Goal: Task Accomplishment & Management: Manage account settings

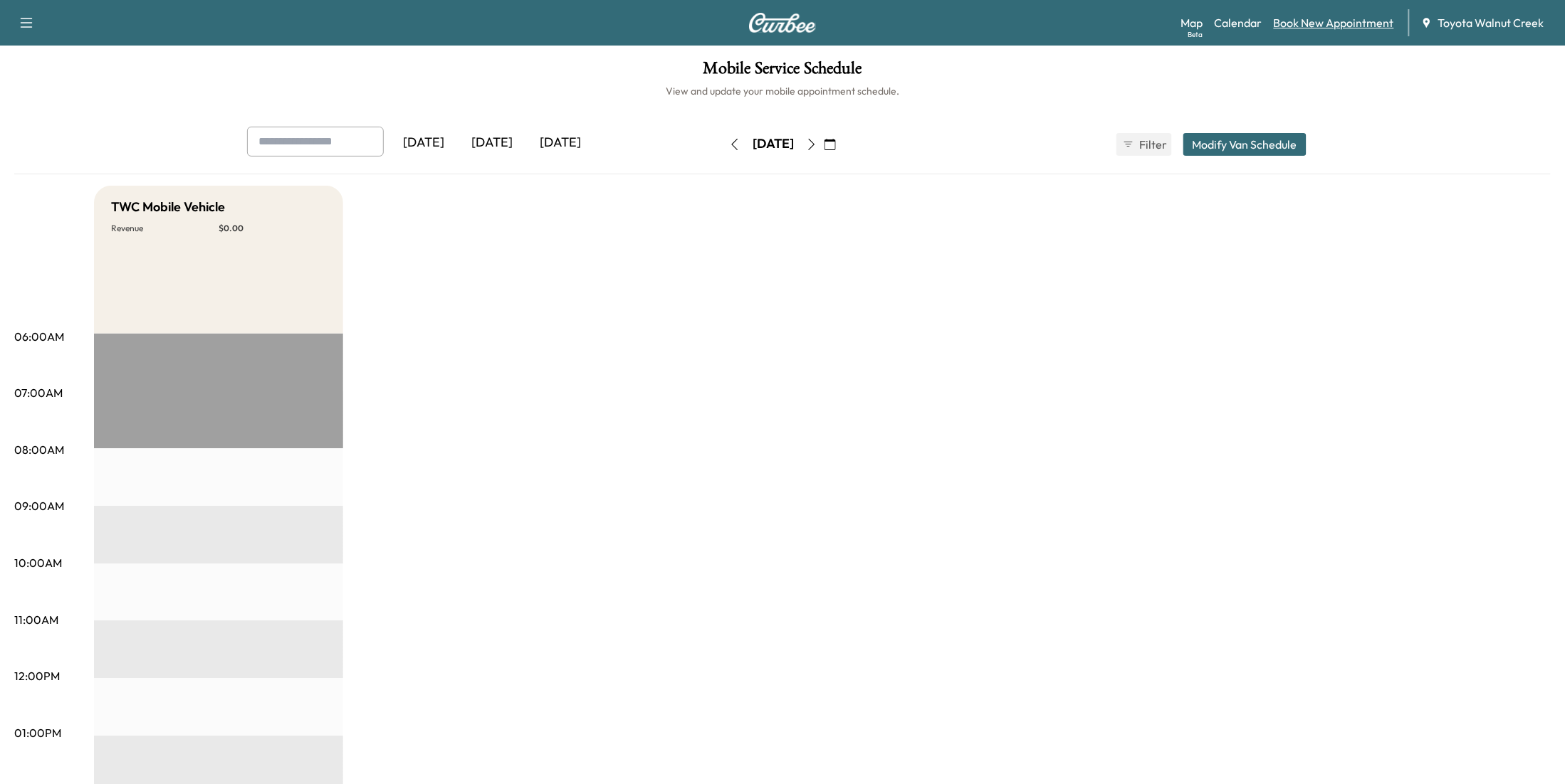
click at [1375, 18] on link "Book New Appointment" at bounding box center [1334, 23] width 121 height 17
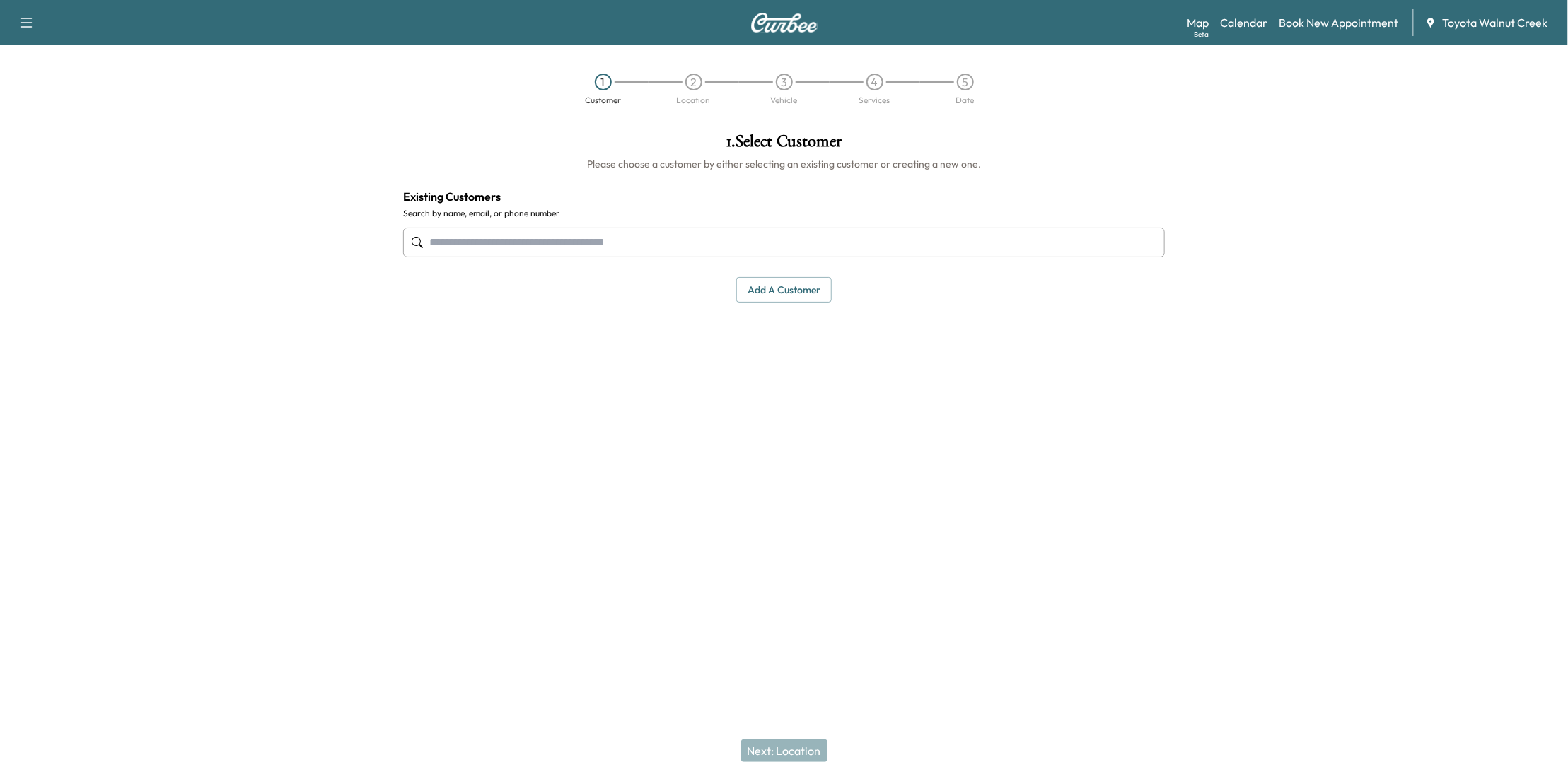
click at [25, 12] on button "button" at bounding box center [27, 22] width 30 height 22
click at [26, 15] on icon "button" at bounding box center [26, 22] width 17 height 17
click at [260, 218] on div at bounding box center [195, 316] width 392 height 390
click at [1257, 23] on link "Calendar" at bounding box center [1243, 22] width 47 height 17
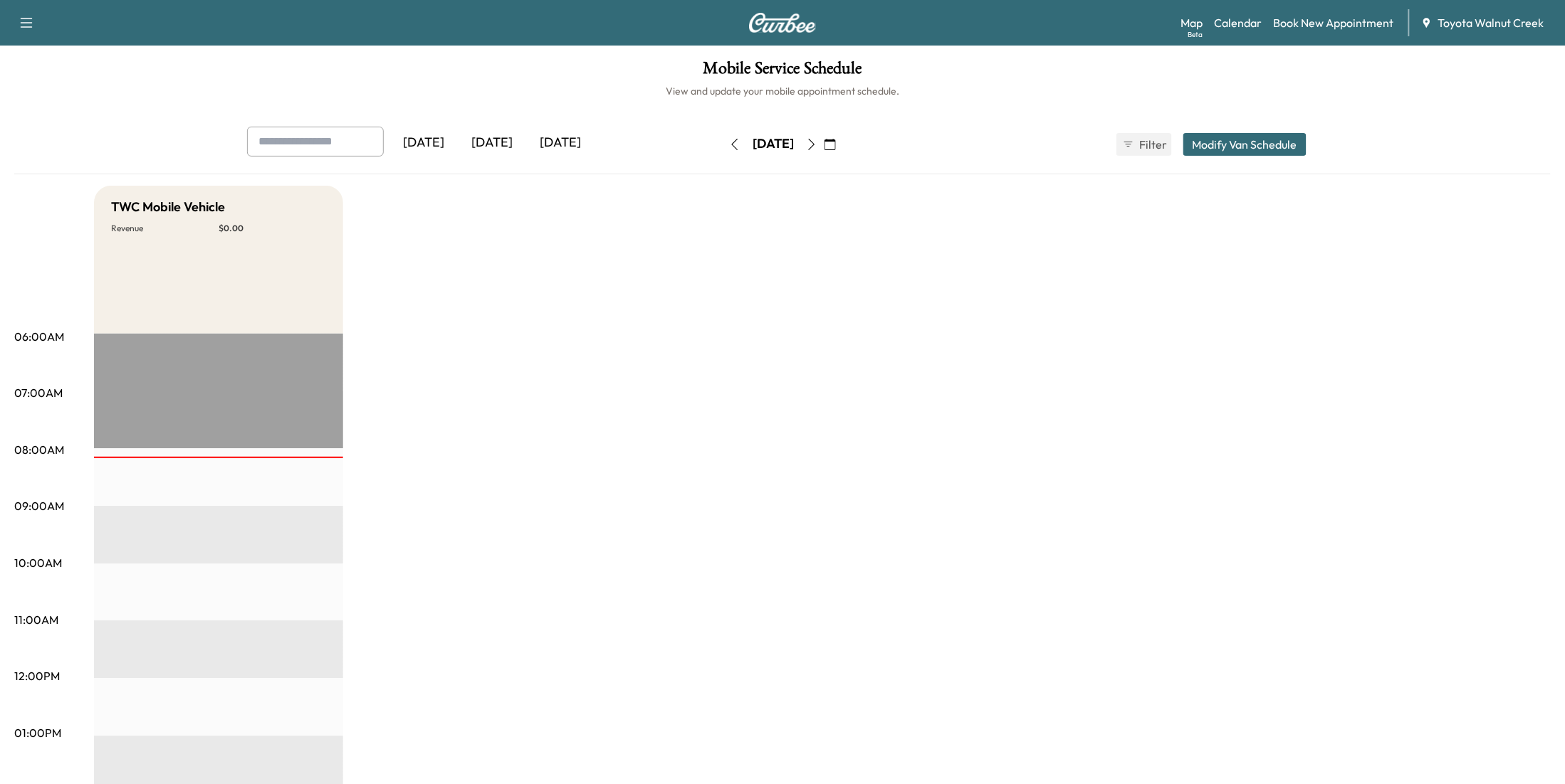
click at [500, 131] on div "[DATE]" at bounding box center [492, 142] width 69 height 33
click at [431, 130] on div "[DATE]" at bounding box center [423, 142] width 69 height 33
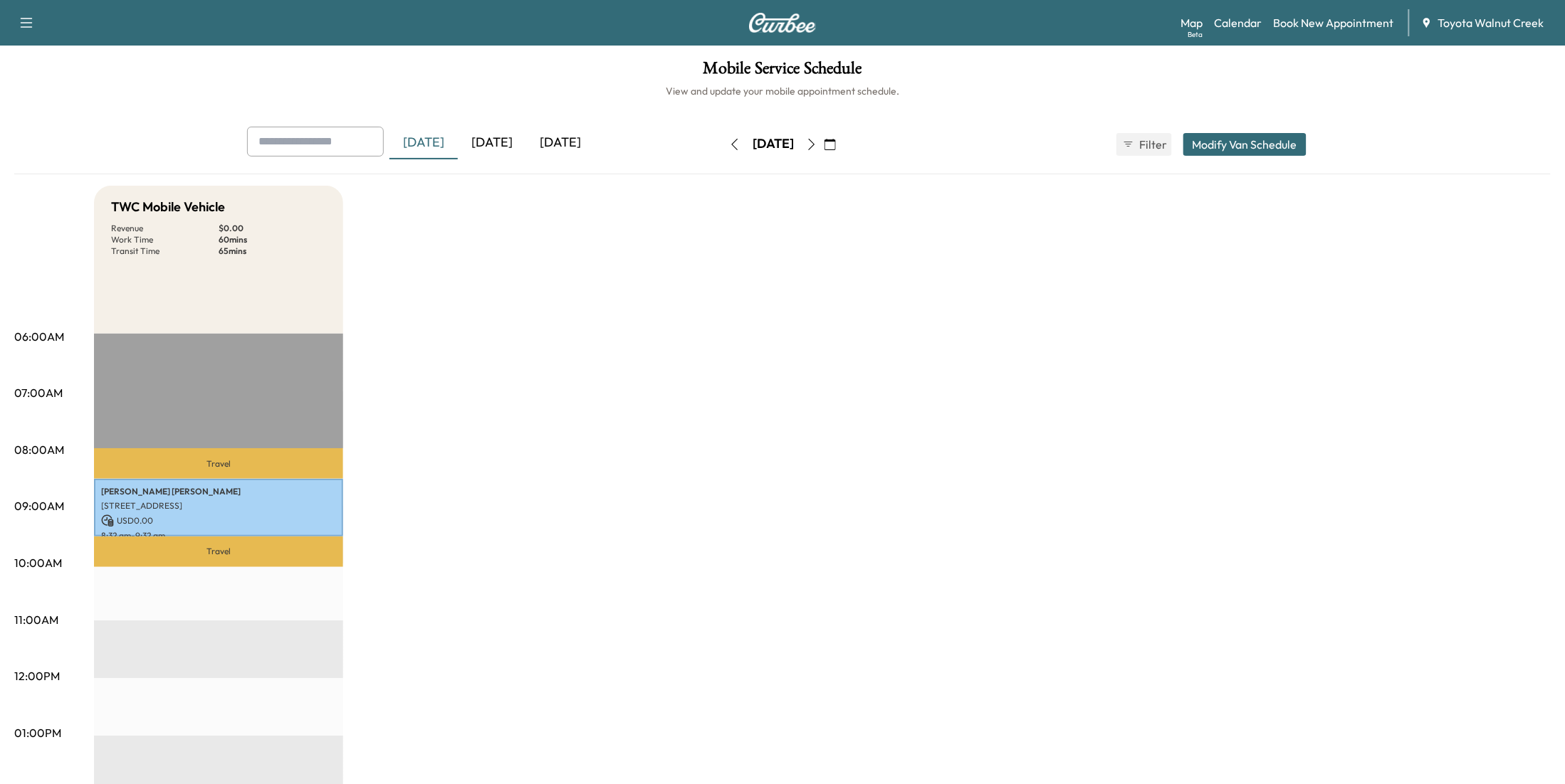
click at [585, 144] on div "[DATE]" at bounding box center [561, 142] width 69 height 33
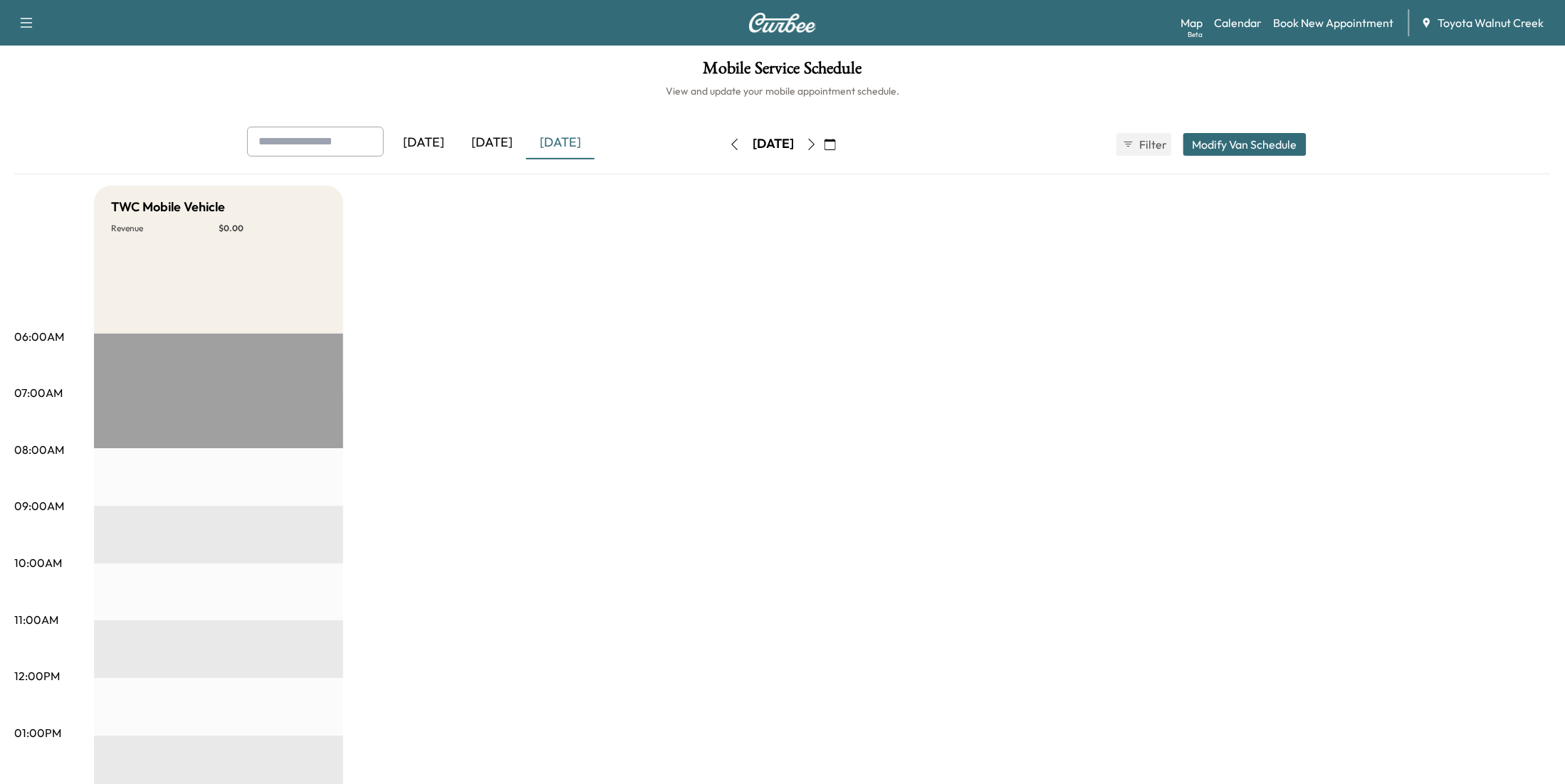
click at [502, 150] on div "[DATE]" at bounding box center [492, 142] width 69 height 33
